Goal: Transaction & Acquisition: Download file/media

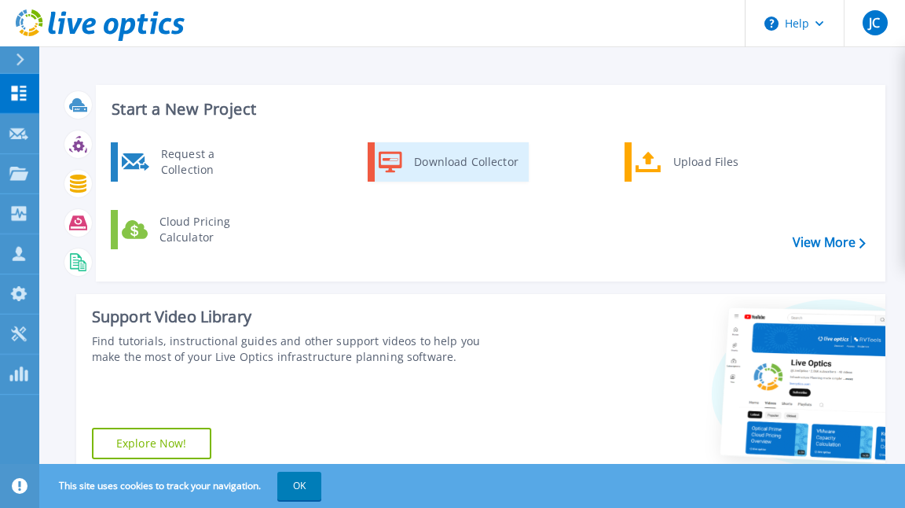
click at [472, 168] on div "Download Collector" at bounding box center [465, 161] width 119 height 31
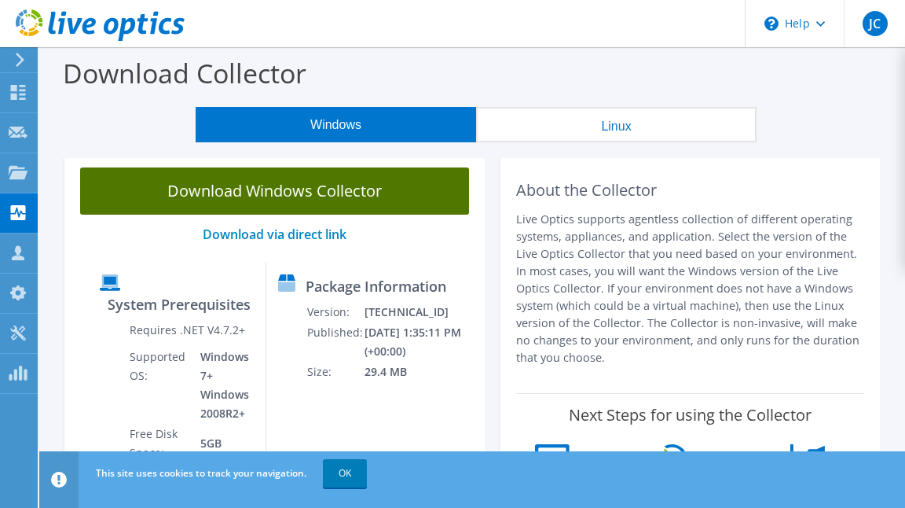
click at [312, 190] on link "Download Windows Collector" at bounding box center [274, 190] width 389 height 47
